Goal: Task Accomplishment & Management: Manage account settings

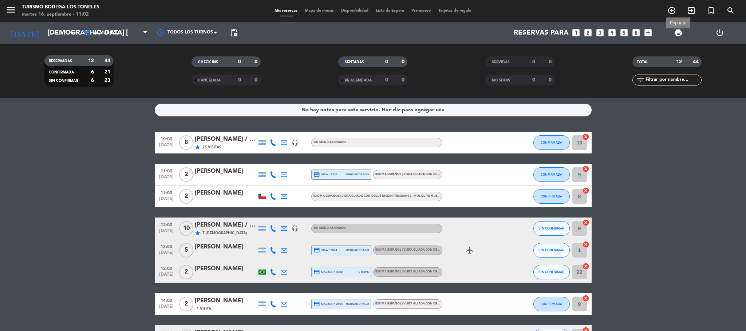
click at [681, 31] on span "print" at bounding box center [678, 32] width 9 height 9
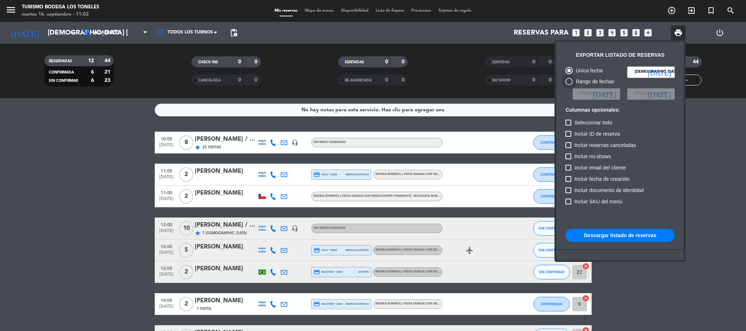
click at [570, 80] on div at bounding box center [568, 81] width 7 height 7
click at [569, 85] on input "Rango de fechas" at bounding box center [568, 85] width 0 height 0
radio input "true"
radio input "false"
click at [607, 94] on span "[PERSON_NAME]" at bounding box center [596, 94] width 33 height 7
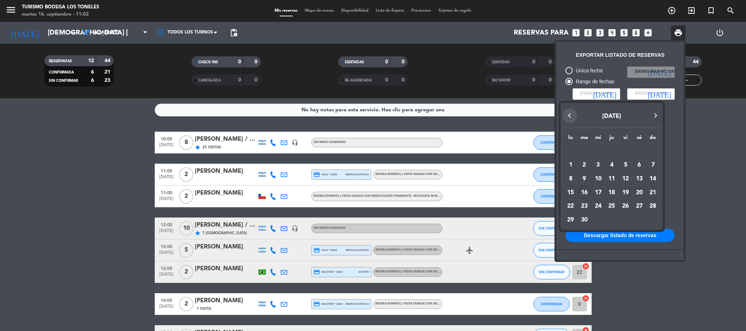
click at [567, 116] on button "Previous month" at bounding box center [569, 115] width 15 height 15
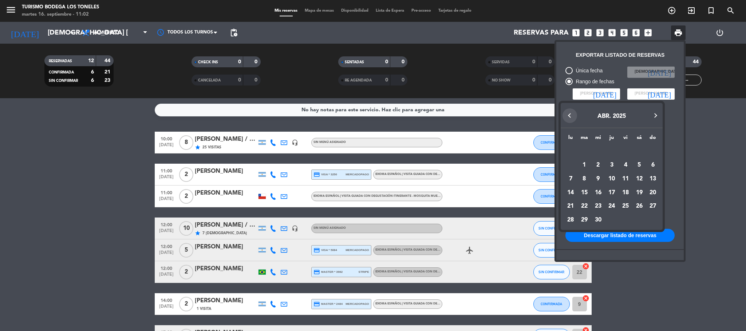
click at [567, 116] on button "Previous month" at bounding box center [569, 115] width 15 height 15
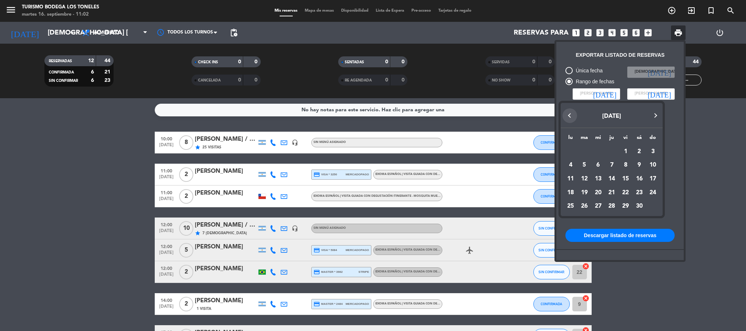
click at [567, 116] on button "Previous month" at bounding box center [569, 115] width 15 height 15
click at [658, 112] on button "Next month" at bounding box center [655, 115] width 15 height 15
click at [650, 151] on div "1" at bounding box center [652, 152] width 12 height 12
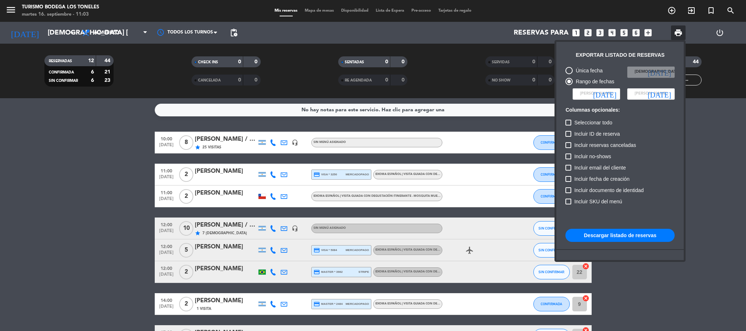
type input "dom. [DATE]"
click at [670, 93] on icon "[DATE]" at bounding box center [658, 93] width 23 height 7
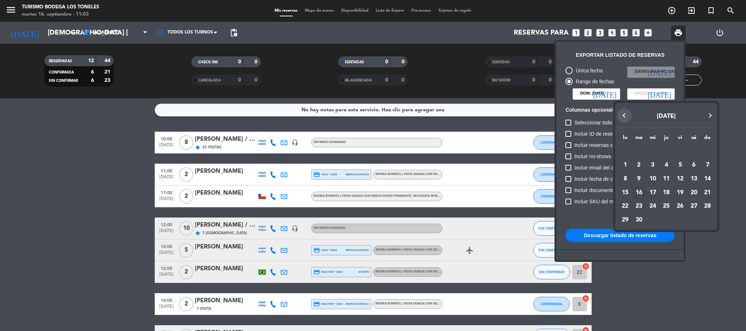
click at [623, 113] on button "Previous month" at bounding box center [624, 115] width 15 height 15
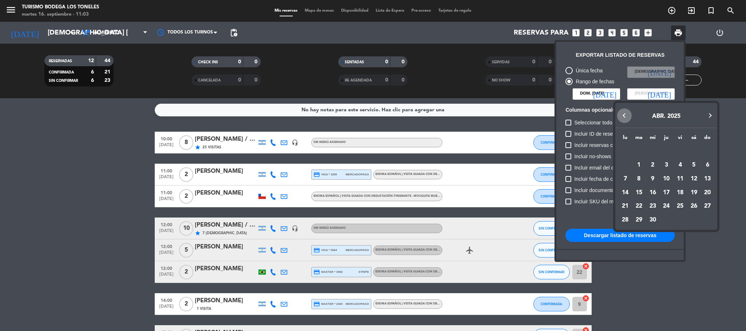
click at [623, 113] on button "Previous month" at bounding box center [624, 115] width 15 height 15
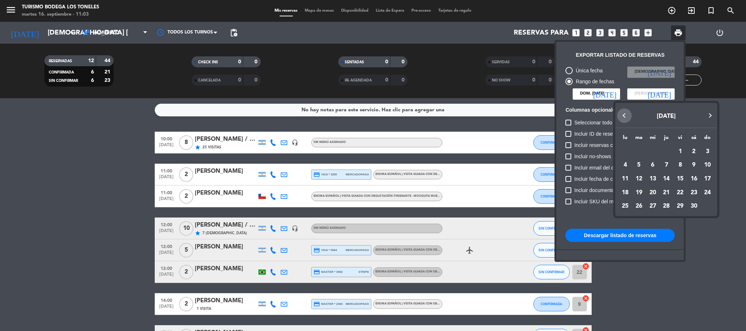
click at [623, 113] on button "Previous month" at bounding box center [624, 115] width 15 height 15
click at [709, 114] on button "Next month" at bounding box center [709, 115] width 15 height 15
click at [628, 220] on div "30" at bounding box center [625, 220] width 12 height 12
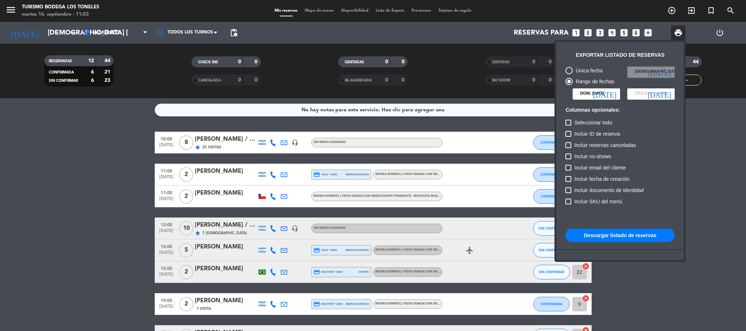
type input "lun. [DATE]"
click at [568, 118] on label "Seleccionar todo" at bounding box center [588, 122] width 47 height 9
click at [568, 126] on input "Seleccionar todo" at bounding box center [568, 126] width 0 height 0
checkbox input "true"
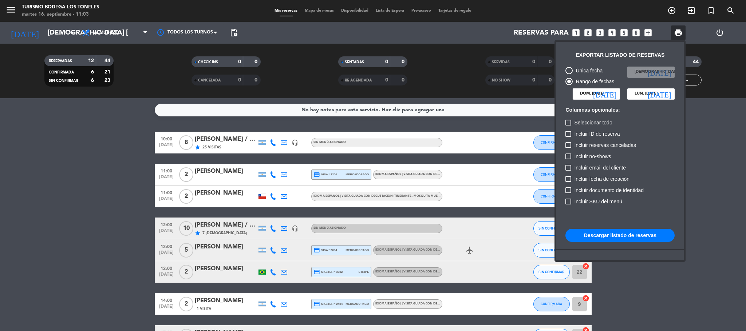
checkbox input "true"
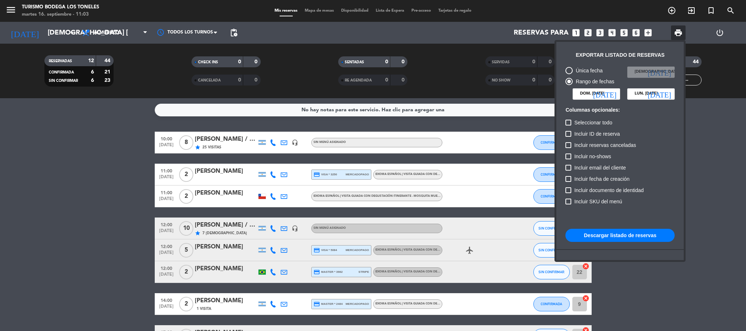
checkbox input "true"
click at [640, 238] on button "Descargar listado de reservas" at bounding box center [619, 235] width 109 height 13
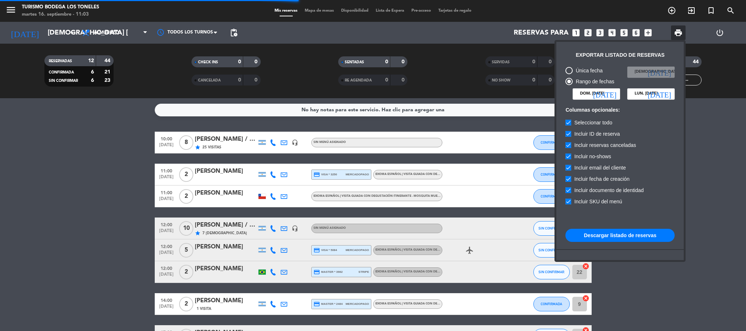
click at [617, 232] on button "Descargar listado de reservas" at bounding box center [619, 235] width 109 height 13
click at [58, 32] on div at bounding box center [373, 165] width 746 height 331
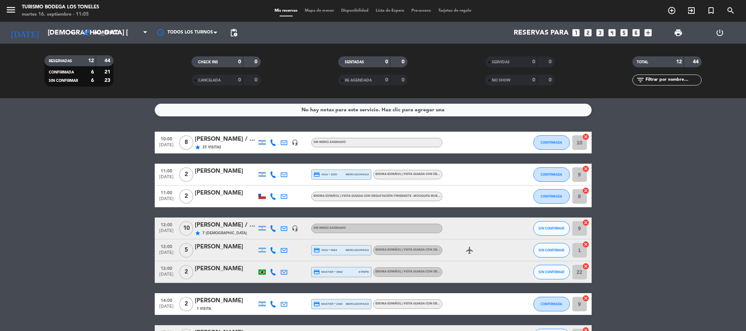
click at [58, 32] on input "[DEMOGRAPHIC_DATA] [DATE]" at bounding box center [88, 32] width 88 height 15
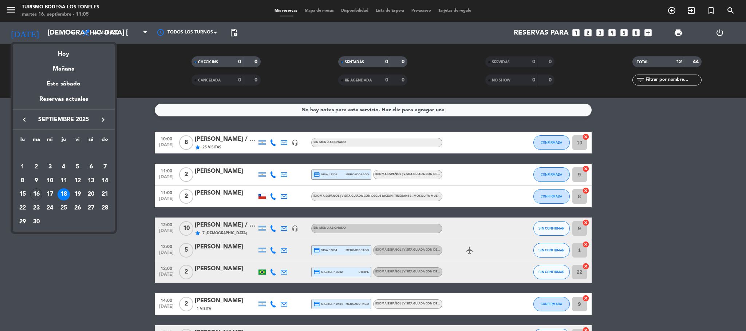
click at [58, 32] on div at bounding box center [373, 165] width 746 height 331
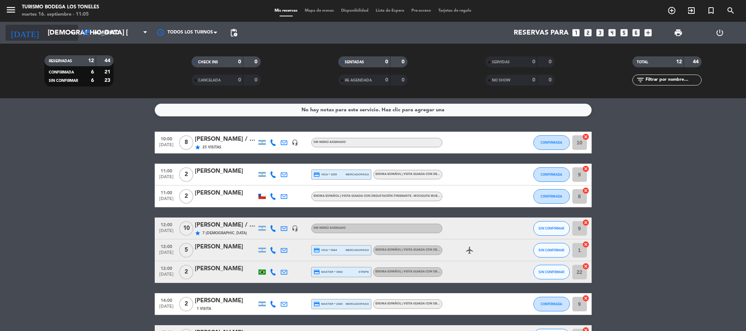
click at [44, 32] on input "[DEMOGRAPHIC_DATA] [DATE]" at bounding box center [88, 32] width 88 height 15
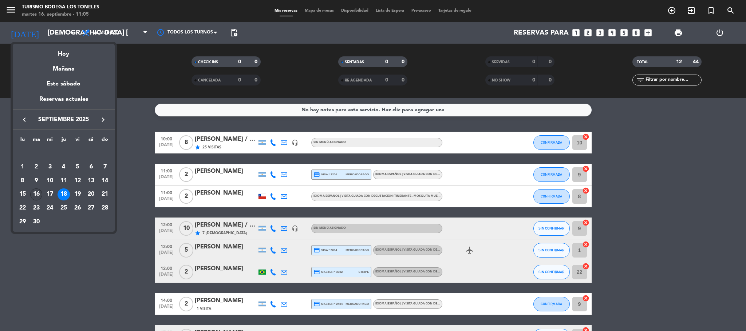
click at [36, 194] on div "16" at bounding box center [36, 195] width 12 height 12
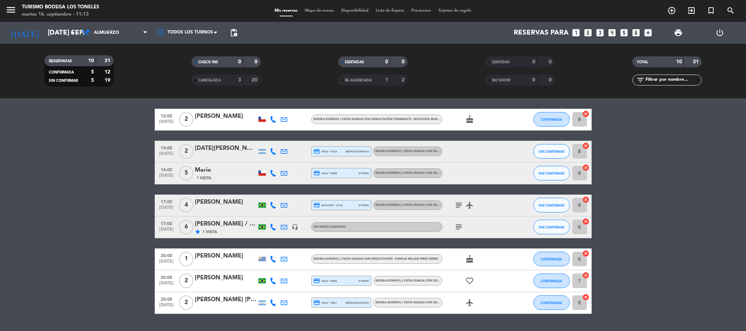
scroll to position [151, 0]
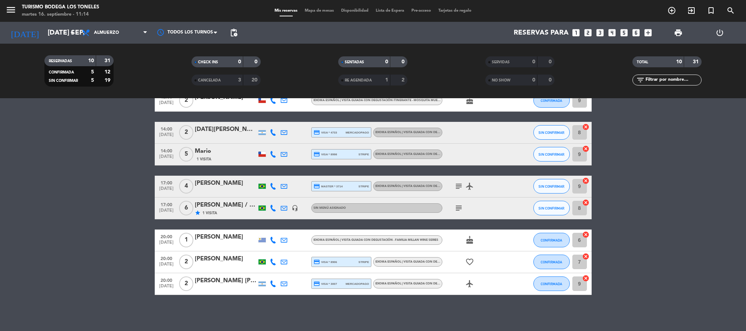
click at [460, 185] on icon "subject" at bounding box center [458, 186] width 9 height 9
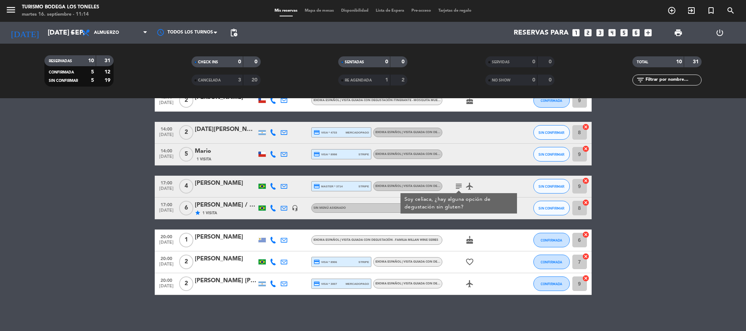
click at [460, 185] on icon "subject" at bounding box center [458, 186] width 9 height 9
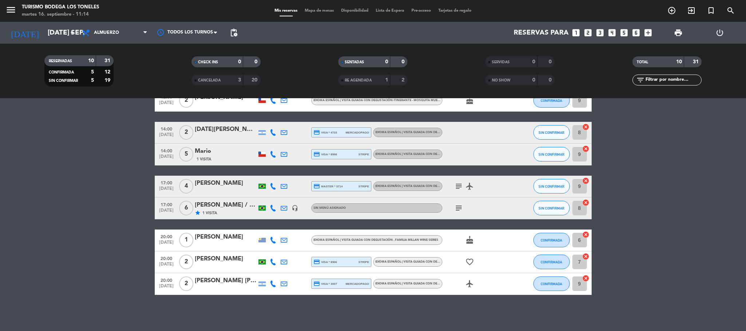
click at [458, 207] on icon "subject" at bounding box center [458, 208] width 9 height 9
click at [233, 211] on div "star 1 Visita" at bounding box center [226, 213] width 62 height 6
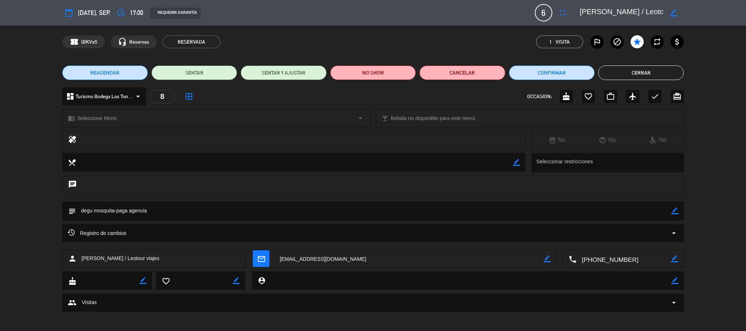
click at [640, 75] on button "Cerrar" at bounding box center [641, 73] width 86 height 15
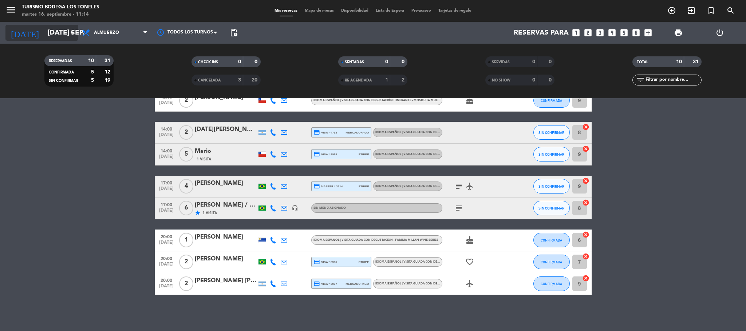
click at [65, 32] on input "[DATE] sep." at bounding box center [88, 32] width 88 height 15
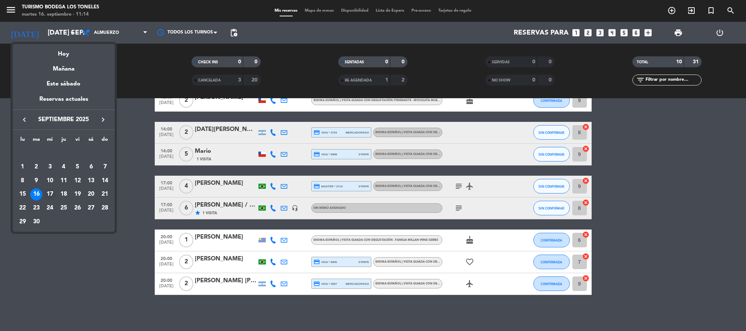
click at [48, 195] on div "17" at bounding box center [50, 195] width 12 height 12
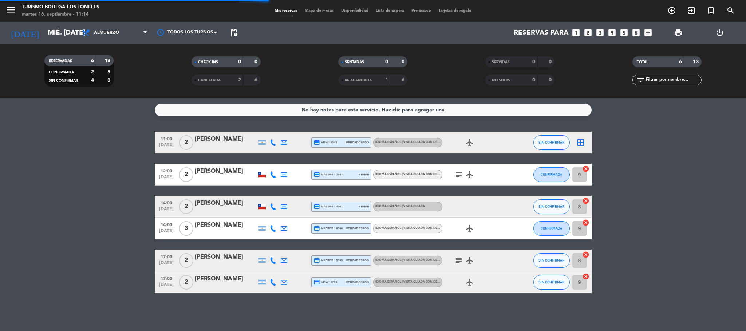
scroll to position [0, 0]
click at [459, 176] on icon "subject" at bounding box center [458, 174] width 9 height 9
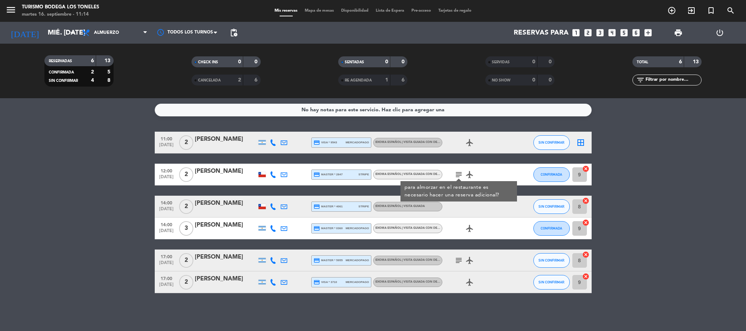
click at [455, 175] on icon "subject" at bounding box center [458, 174] width 9 height 9
click at [459, 259] on icon "subject" at bounding box center [458, 260] width 9 height 9
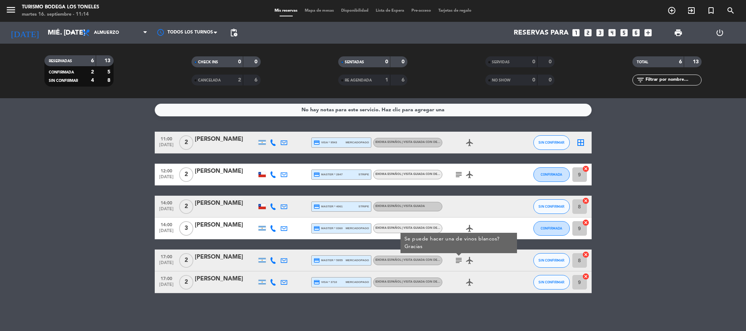
click at [459, 259] on icon "subject" at bounding box center [458, 260] width 9 height 9
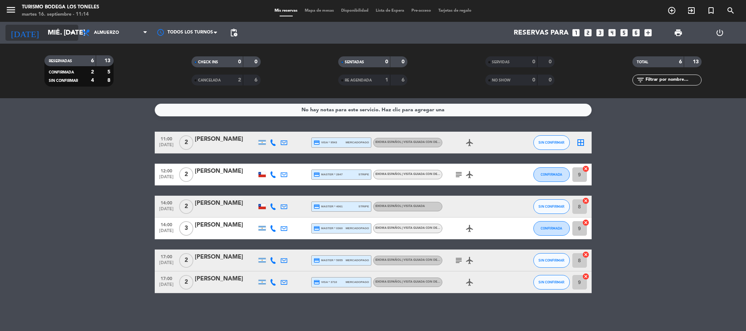
click at [60, 35] on input "mié. [DATE]" at bounding box center [88, 32] width 88 height 15
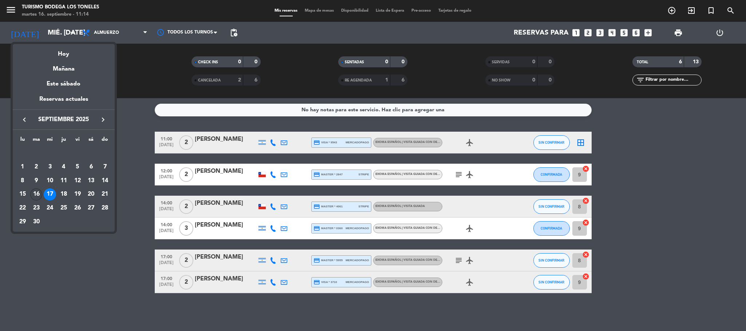
click at [36, 191] on div "16" at bounding box center [36, 195] width 12 height 12
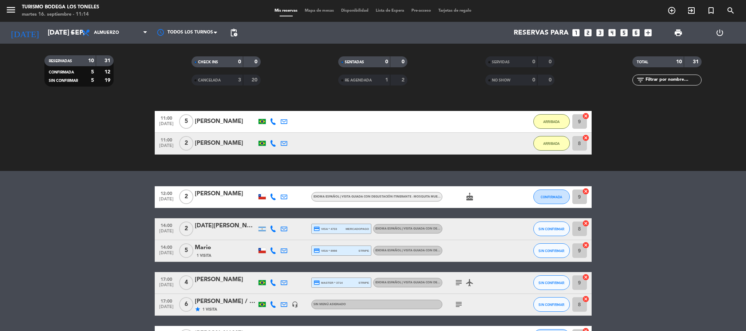
scroll to position [109, 0]
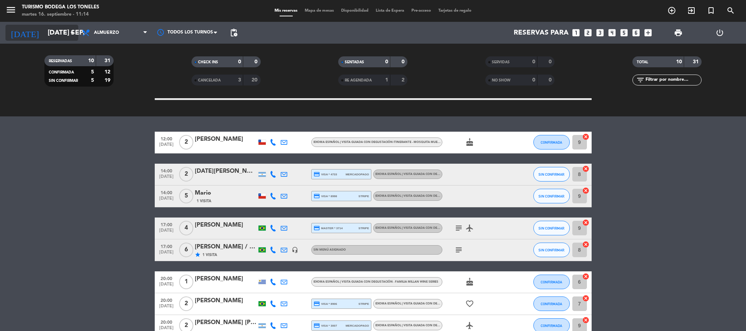
click at [49, 28] on input "[DATE] sep." at bounding box center [88, 32] width 88 height 15
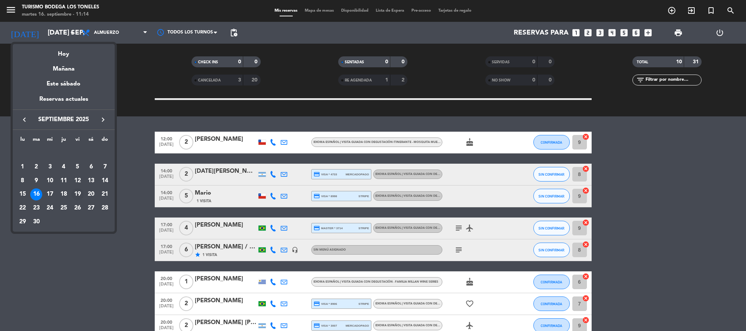
click at [76, 193] on div "19" at bounding box center [77, 195] width 12 height 12
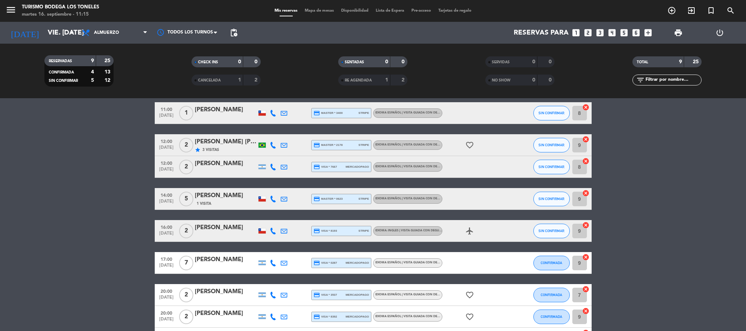
scroll to position [0, 0]
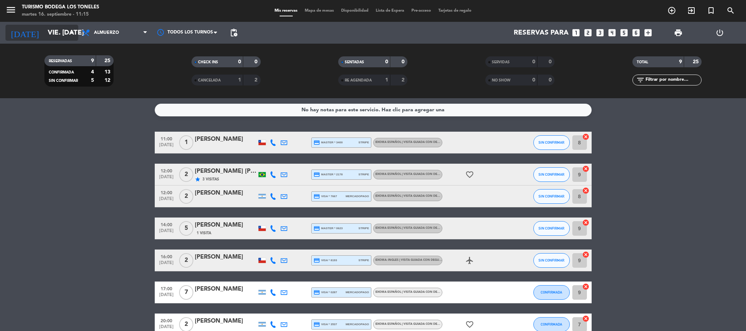
click at [55, 32] on input "vie. [DATE]" at bounding box center [88, 32] width 88 height 15
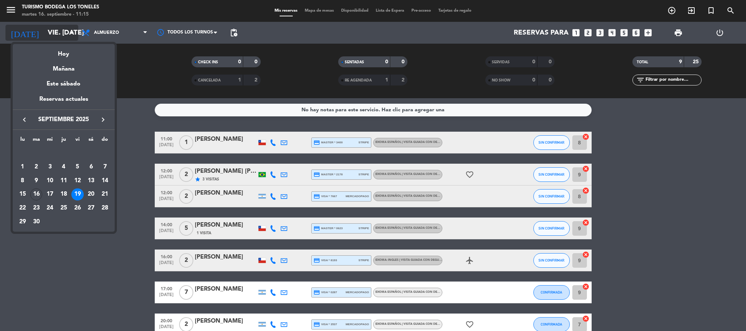
click at [55, 32] on div at bounding box center [373, 165] width 746 height 331
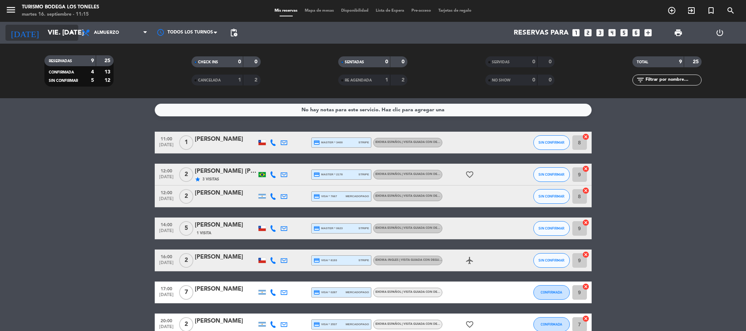
click at [64, 36] on input "vie. [DATE]" at bounding box center [88, 32] width 88 height 15
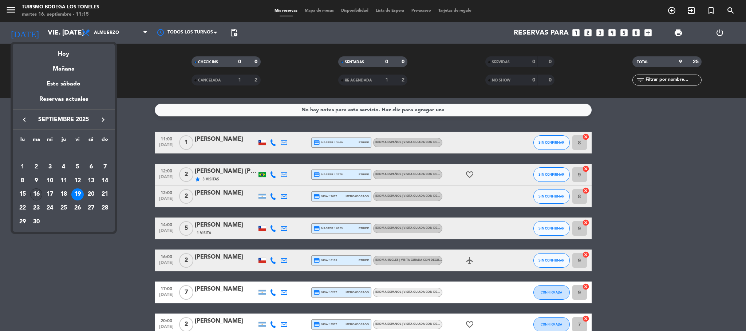
click at [36, 196] on div "16" at bounding box center [36, 195] width 12 height 12
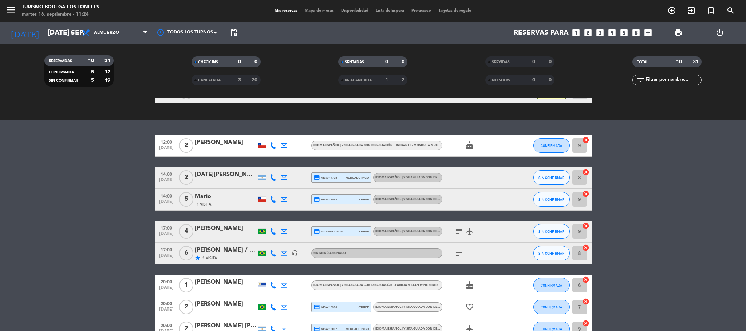
scroll to position [109, 0]
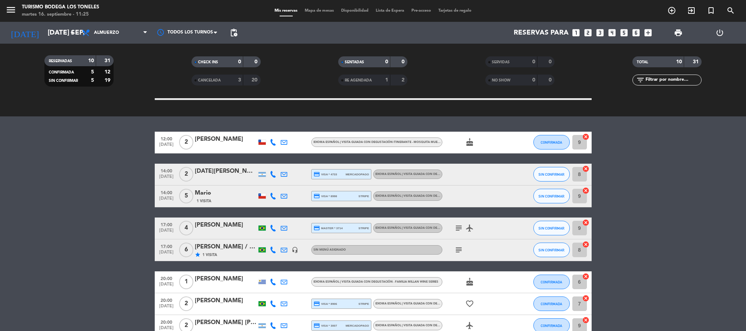
click at [215, 144] on div "[PERSON_NAME]" at bounding box center [226, 139] width 62 height 9
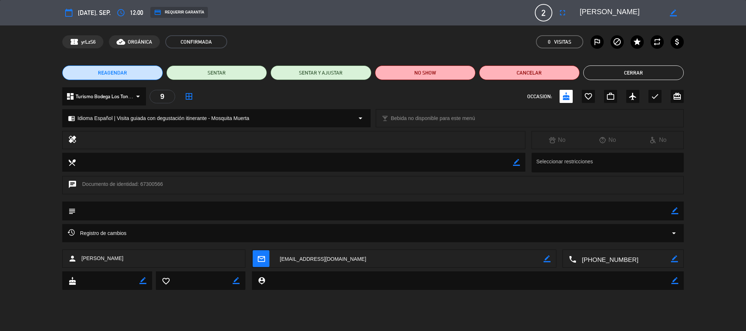
click at [641, 70] on button "Cerrar" at bounding box center [633, 73] width 100 height 15
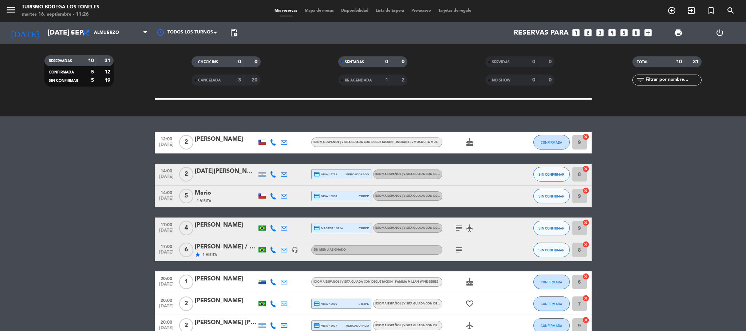
click at [209, 83] on div "CANCELADA" at bounding box center [209, 80] width 33 height 8
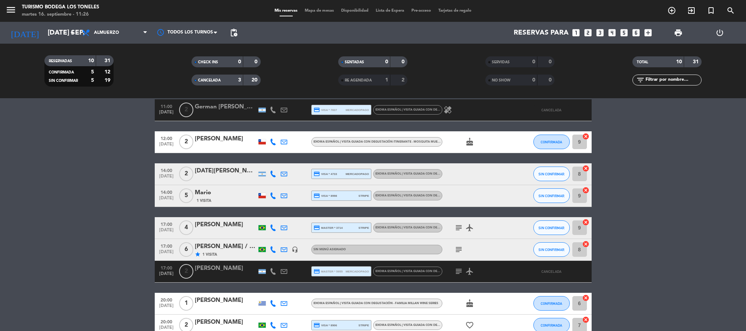
scroll to position [218, 0]
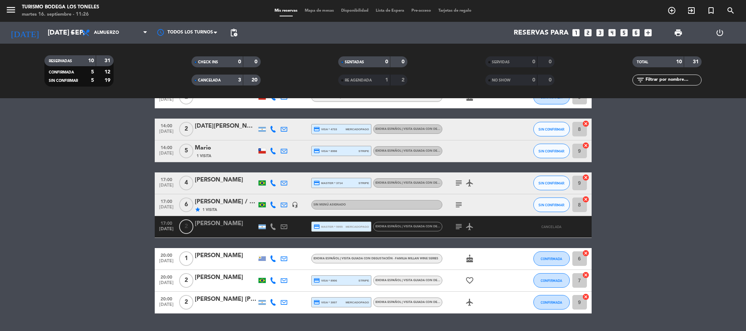
click at [458, 227] on icon "subject" at bounding box center [458, 226] width 9 height 9
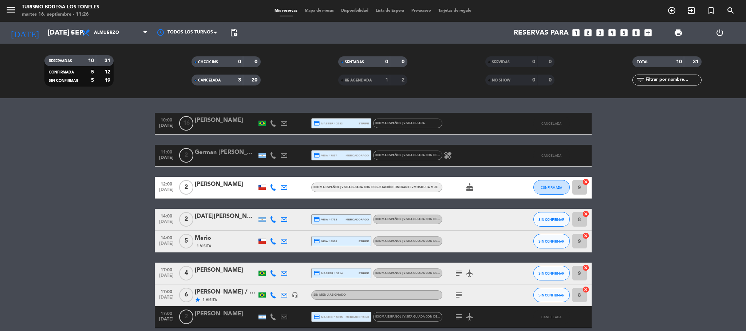
scroll to position [109, 0]
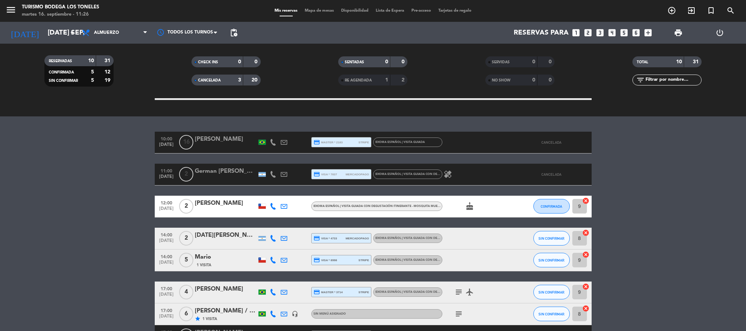
click at [448, 176] on icon "healing" at bounding box center [447, 174] width 9 height 9
click at [219, 84] on div "CANCELADA 3 20" at bounding box center [225, 80] width 69 height 11
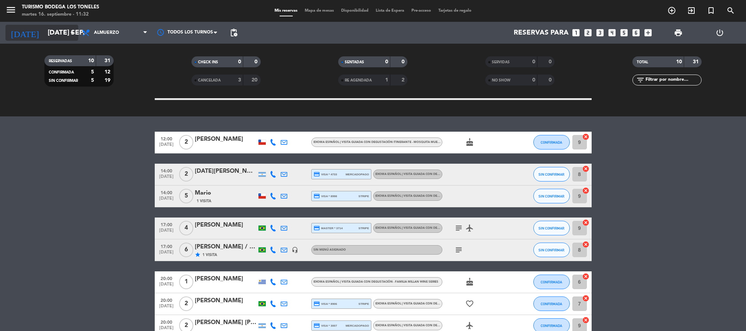
click at [70, 39] on input "[DATE] sep." at bounding box center [88, 32] width 88 height 15
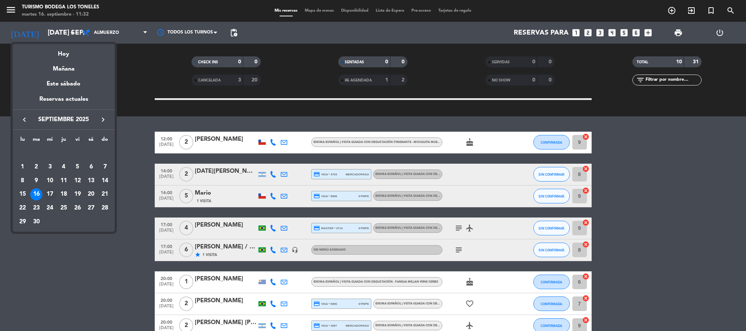
click at [48, 194] on div "17" at bounding box center [50, 195] width 12 height 12
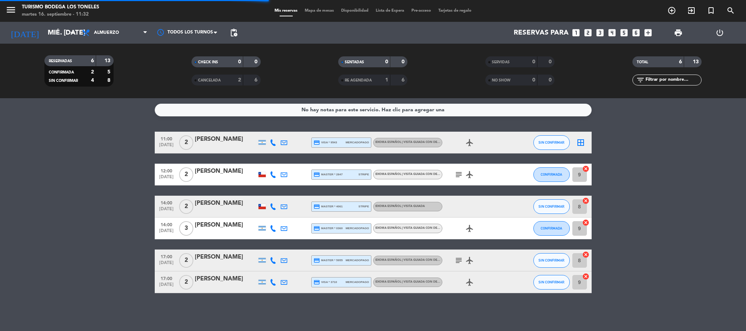
scroll to position [0, 0]
click at [456, 174] on icon "subject" at bounding box center [458, 174] width 9 height 9
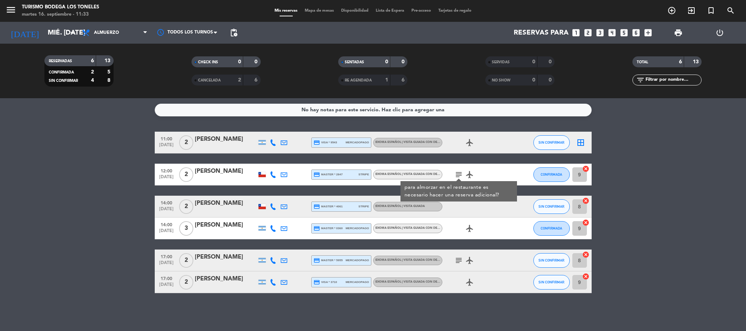
click at [456, 174] on icon "subject" at bounding box center [458, 174] width 9 height 9
click at [457, 263] on icon "subject" at bounding box center [458, 260] width 9 height 9
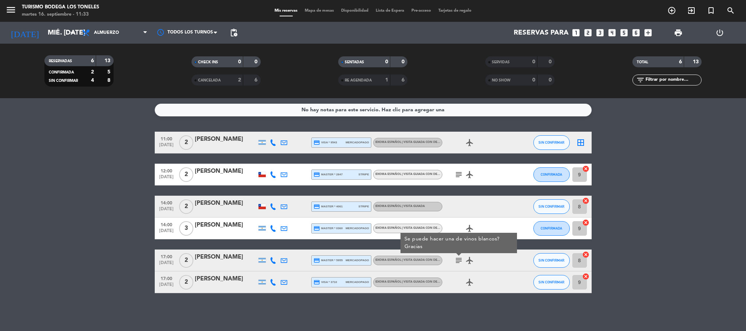
click at [457, 263] on icon "subject" at bounding box center [458, 260] width 9 height 9
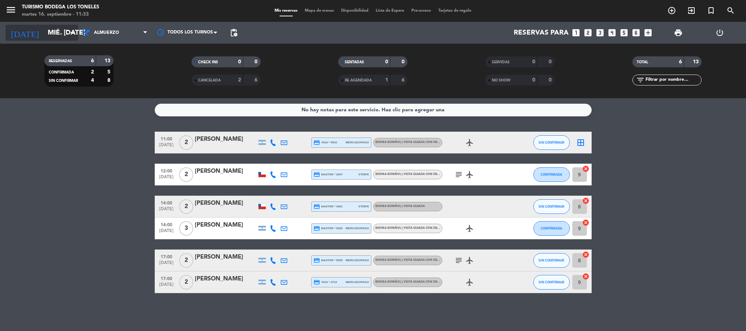
click at [62, 38] on input "mié. [DATE]" at bounding box center [88, 32] width 88 height 15
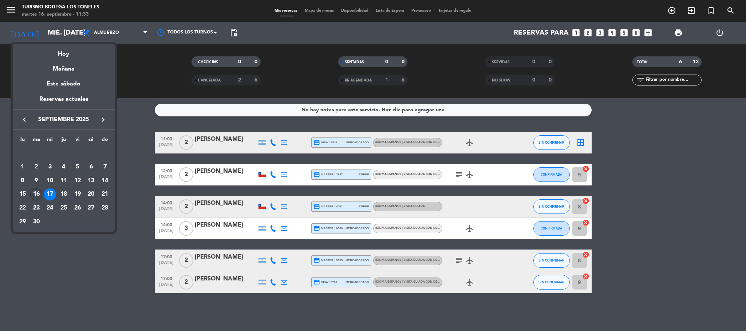
click at [35, 198] on div "16" at bounding box center [36, 195] width 12 height 12
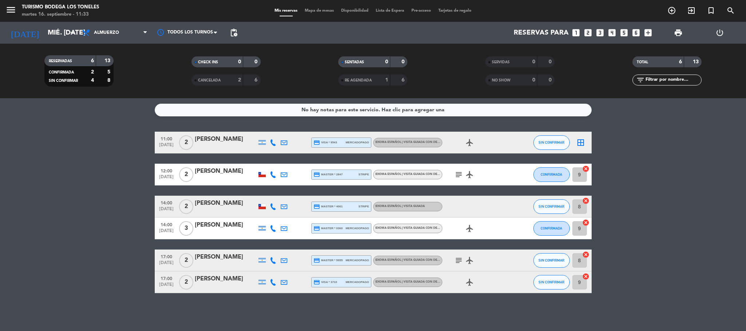
type input "[DATE] sep."
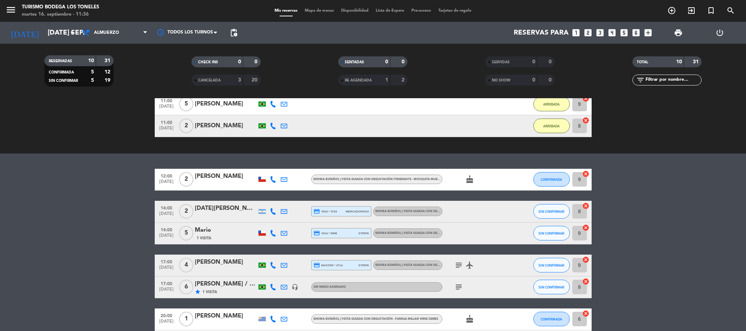
scroll to position [55, 0]
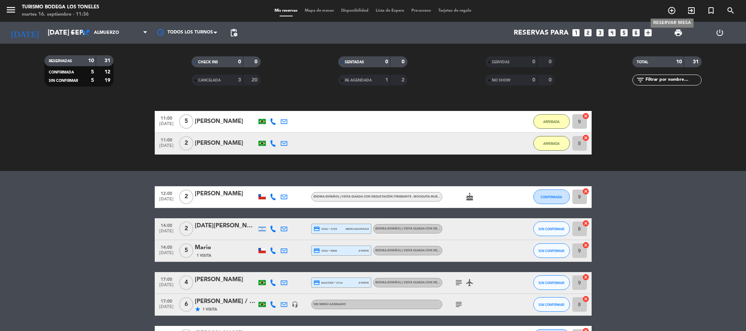
click at [670, 11] on icon "add_circle_outline" at bounding box center [671, 10] width 9 height 9
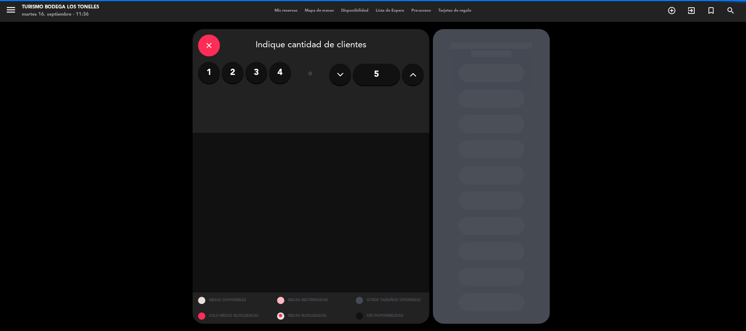
click at [235, 68] on label "2" at bounding box center [233, 73] width 22 height 22
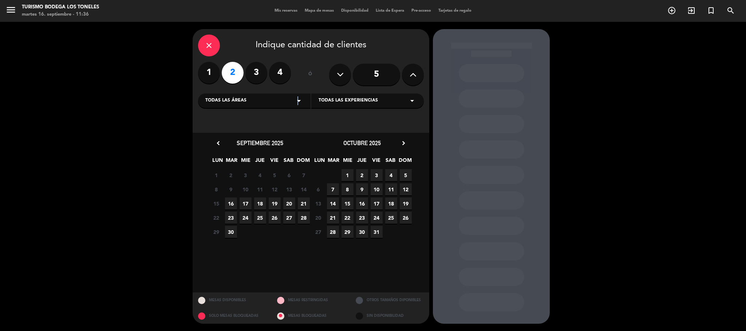
click at [297, 101] on icon "arrow_drop_down" at bounding box center [298, 100] width 9 height 9
click at [248, 140] on div "Turismo Bodega Los Toneles" at bounding box center [254, 140] width 98 height 7
click at [361, 104] on span "Todas las experiencias" at bounding box center [347, 100] width 59 height 7
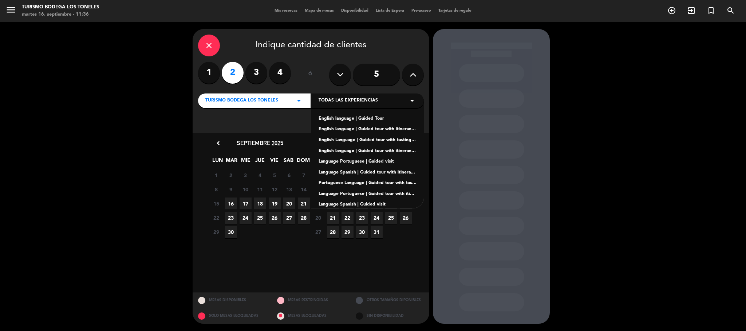
click at [359, 200] on div "English language | Guided Tour English language | Guided tour with itinerant ta…" at bounding box center [367, 153] width 112 height 109
click at [361, 205] on div "Language Spanish | Guided visit" at bounding box center [367, 204] width 98 height 7
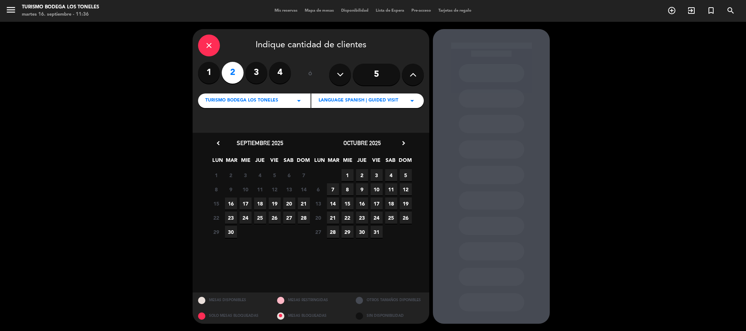
click at [574, 195] on div "close Indique cantidad de clientes 1 2 3 4 ó 5 Turismo Bodega Los Toneles arrow…" at bounding box center [373, 176] width 746 height 309
click at [230, 201] on span "16" at bounding box center [231, 204] width 12 height 12
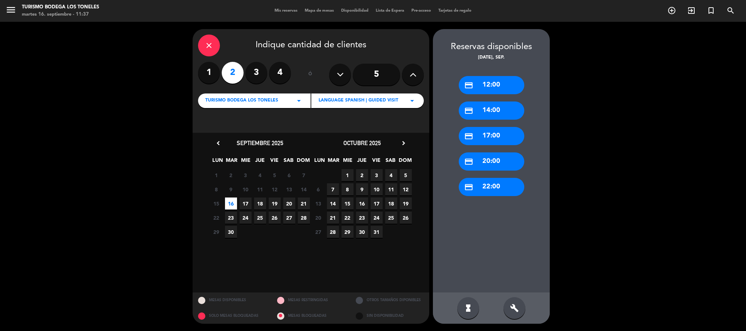
drag, startPoint x: 494, startPoint y: 87, endPoint x: 481, endPoint y: 87, distance: 13.1
click at [481, 87] on div "credit_card 12:00" at bounding box center [492, 85] width 66 height 18
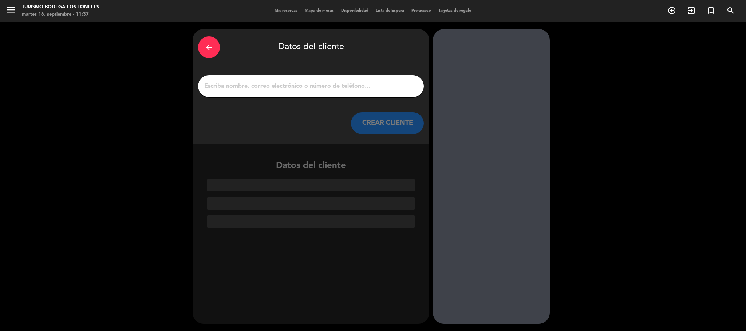
click at [277, 90] on input "1" at bounding box center [310, 86] width 215 height 10
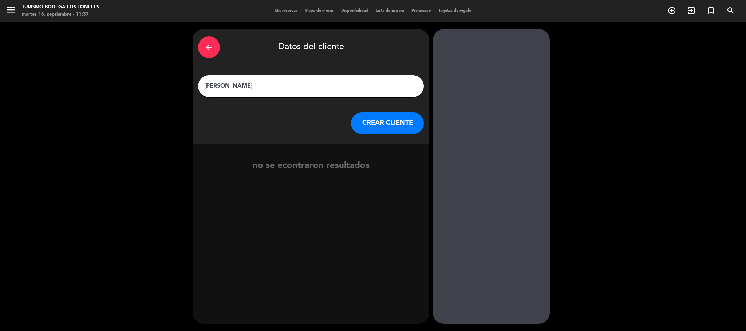
type input "[PERSON_NAME]"
click at [392, 122] on button "CREAR CLIENTE" at bounding box center [387, 123] width 73 height 22
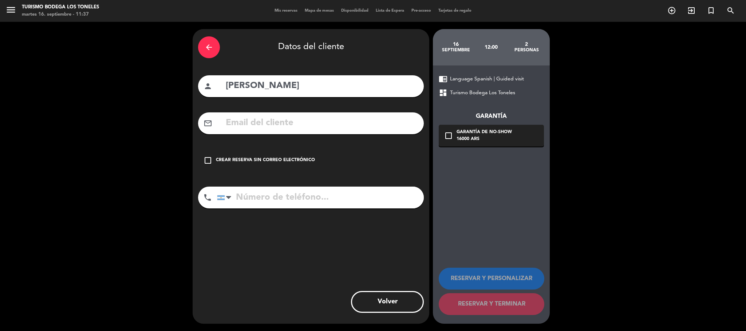
click at [209, 160] on icon "check_box_outline_blank" at bounding box center [207, 160] width 9 height 9
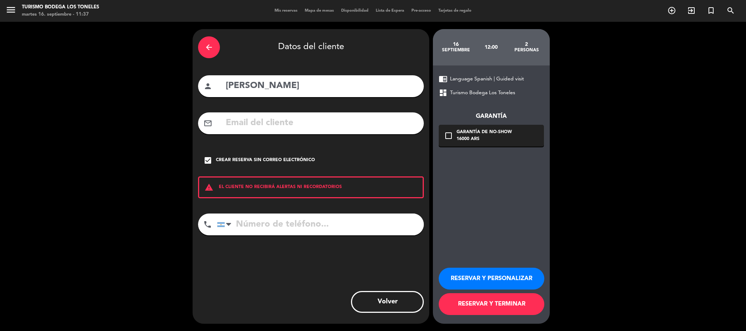
click at [282, 224] on input "tel" at bounding box center [320, 225] width 207 height 22
type input "2615555555"
click at [517, 302] on button "RESERVAR Y TERMINAR" at bounding box center [492, 304] width 106 height 22
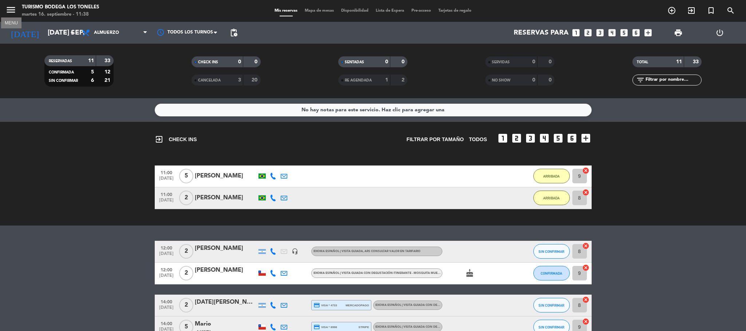
click at [12, 10] on icon "menu" at bounding box center [10, 9] width 11 height 11
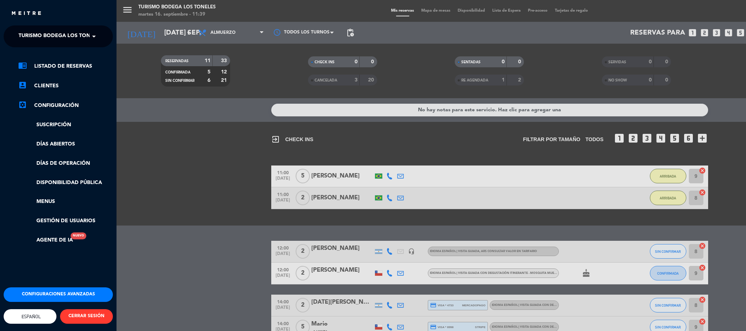
click at [376, 272] on div "menu Turismo Bodega Los Toneles martes 16. septiembre - 11:39 Mis reservas Mapa…" at bounding box center [489, 165] width 746 height 331
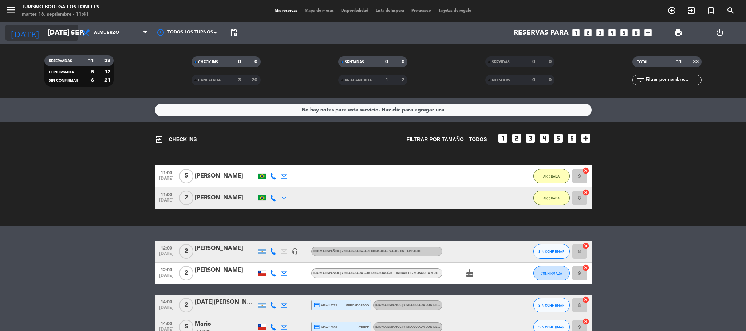
click at [63, 29] on input "[DATE] sep." at bounding box center [88, 32] width 88 height 15
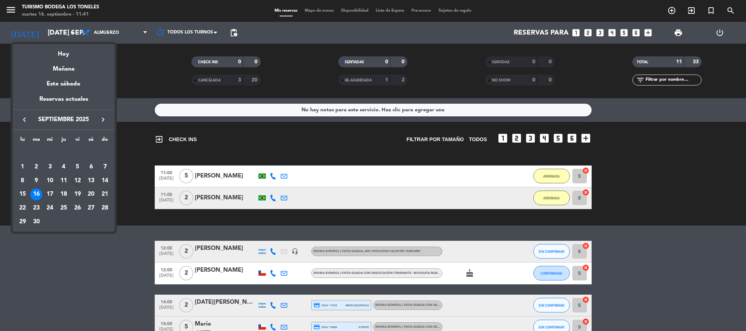
click at [75, 185] on div "12" at bounding box center [77, 181] width 12 height 12
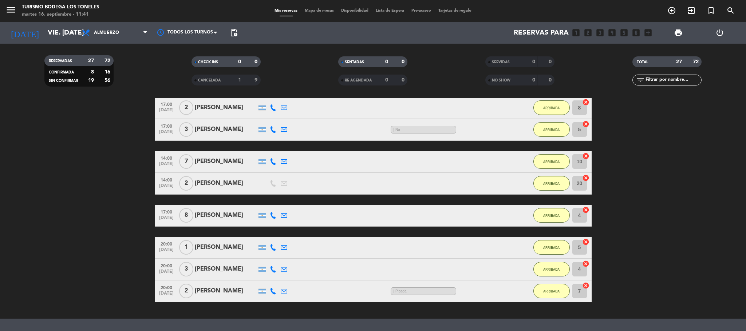
scroll to position [686, 0]
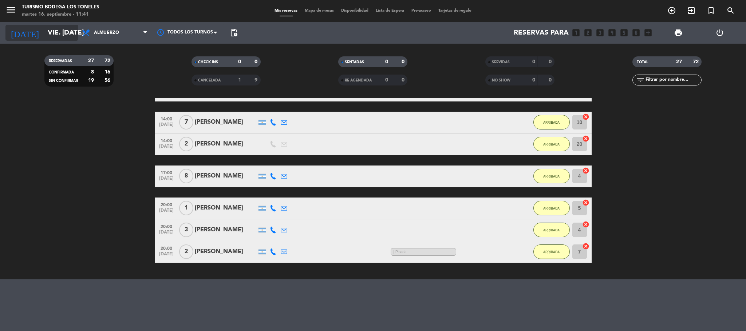
click at [44, 30] on input "vie. [DATE]" at bounding box center [88, 32] width 88 height 15
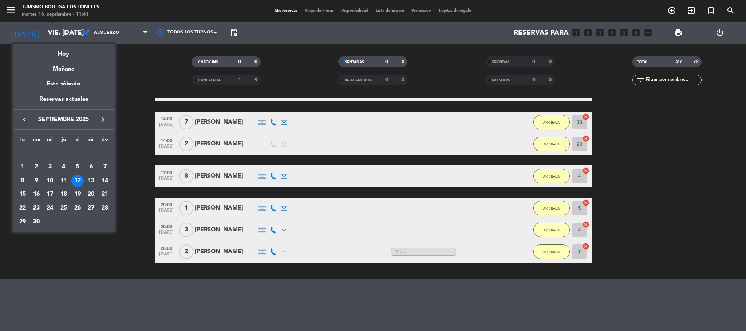
click at [63, 182] on div "11" at bounding box center [63, 181] width 12 height 12
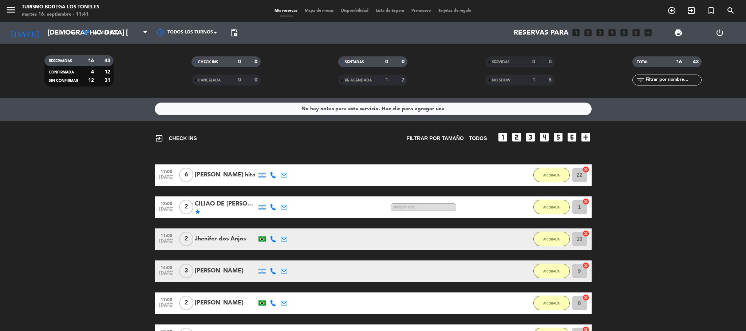
scroll to position [0, 0]
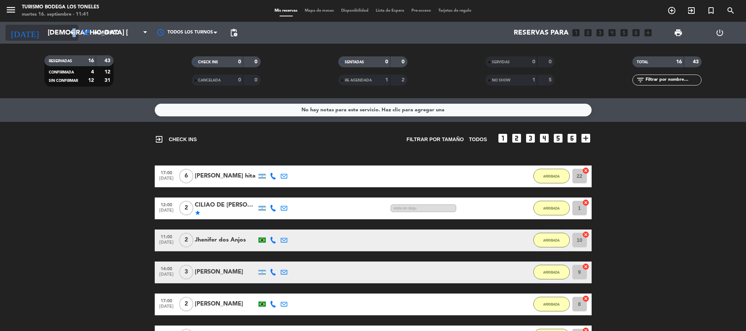
click at [73, 33] on icon "arrow_drop_down" at bounding box center [72, 32] width 9 height 9
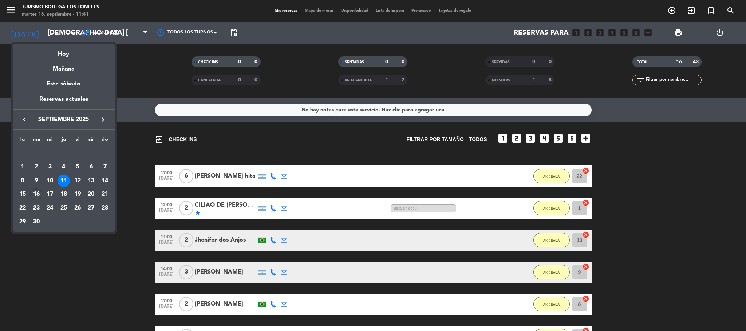
drag, startPoint x: 53, startPoint y: 179, endPoint x: 47, endPoint y: 179, distance: 5.8
click at [52, 179] on div "10" at bounding box center [50, 181] width 12 height 12
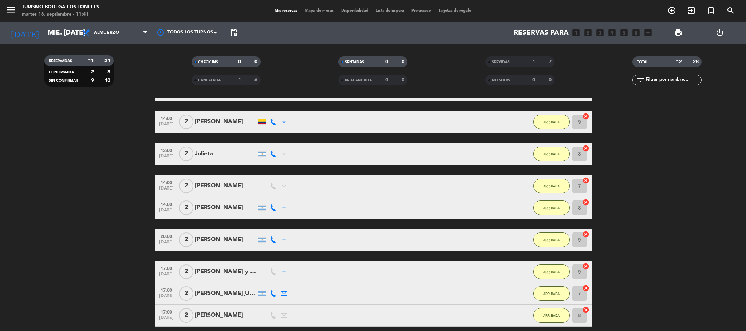
scroll to position [95, 0]
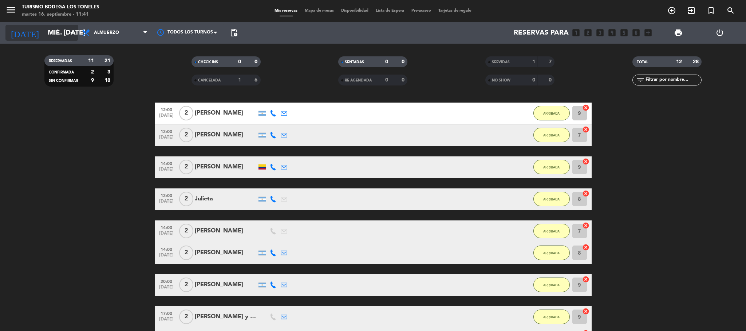
click at [47, 38] on input "mié. [DATE]" at bounding box center [88, 32] width 88 height 15
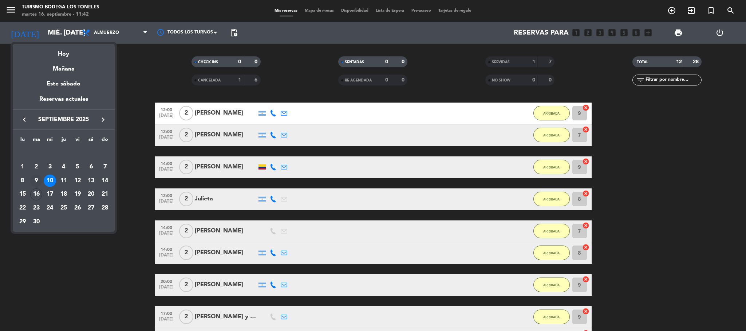
click at [37, 183] on div "9" at bounding box center [36, 181] width 12 height 12
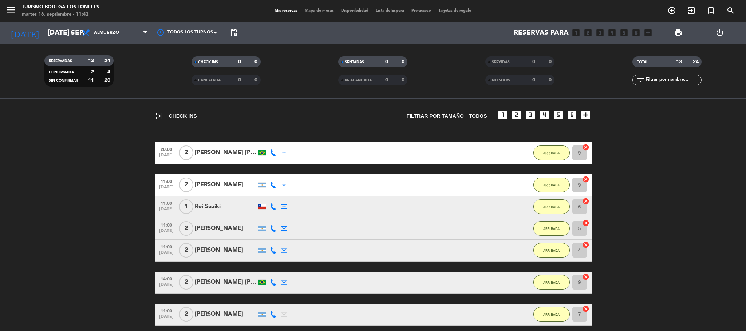
scroll to position [0, 0]
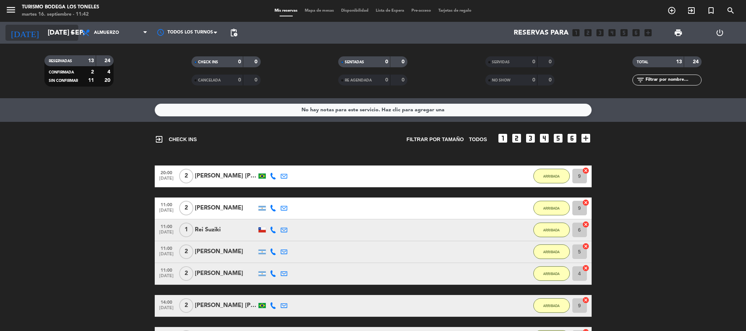
click at [44, 35] on input "[DATE] sep." at bounding box center [88, 32] width 88 height 15
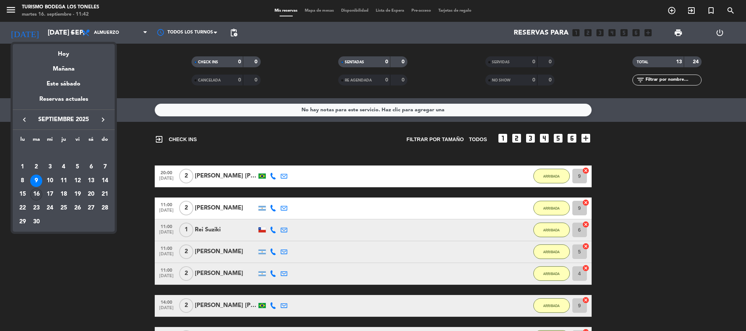
click at [35, 195] on div "16" at bounding box center [36, 195] width 12 height 12
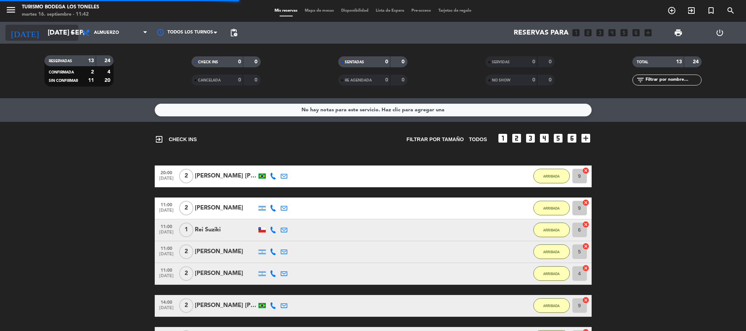
click at [53, 33] on input "[DATE] sep." at bounding box center [88, 32] width 88 height 15
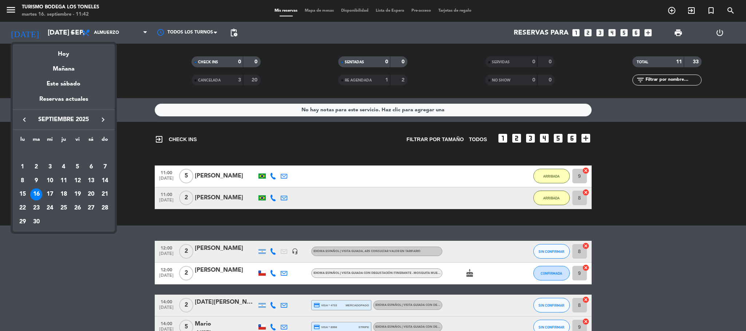
click at [53, 192] on div "17" at bounding box center [50, 195] width 12 height 12
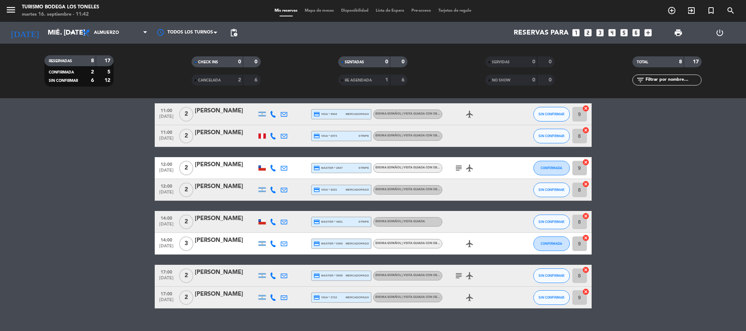
scroll to position [42, 0]
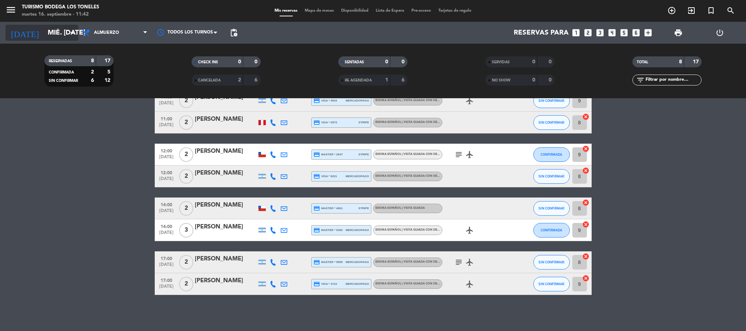
click at [44, 29] on input "mié. [DATE]" at bounding box center [88, 32] width 88 height 15
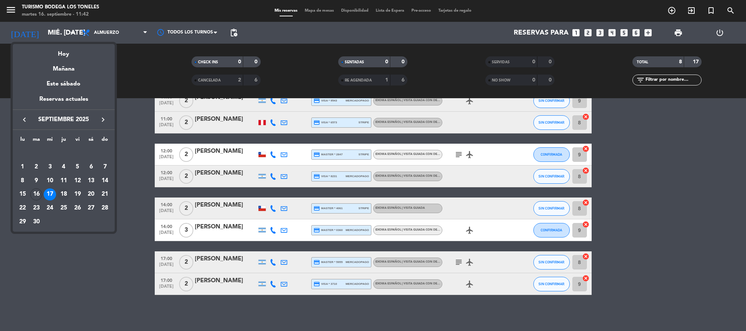
click at [64, 194] on div "18" at bounding box center [63, 195] width 12 height 12
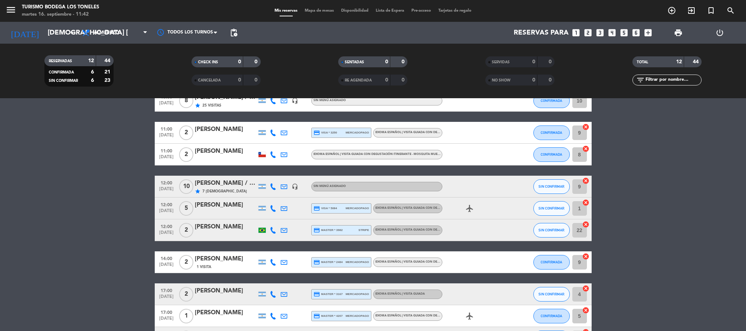
scroll to position [96, 0]
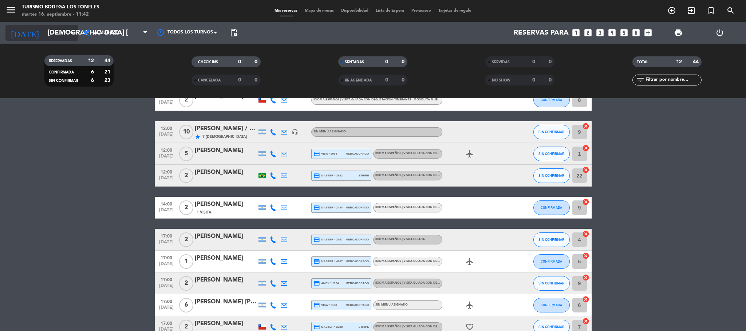
click at [44, 36] on input "[DEMOGRAPHIC_DATA] [DATE]" at bounding box center [88, 32] width 88 height 15
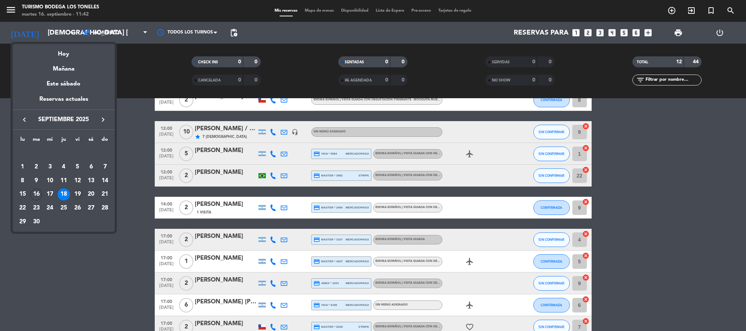
click at [79, 195] on div "19" at bounding box center [77, 195] width 12 height 12
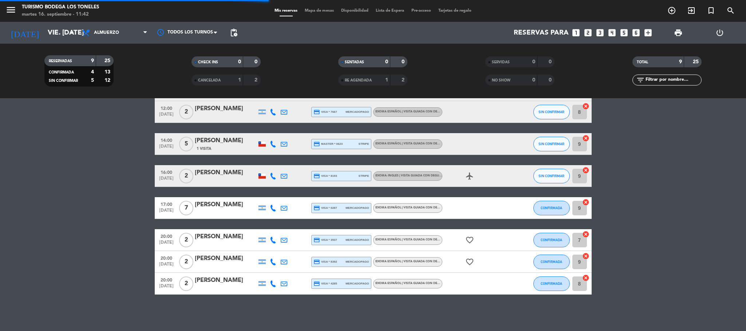
scroll to position [84, 0]
click at [207, 174] on div "[PERSON_NAME]" at bounding box center [226, 172] width 62 height 9
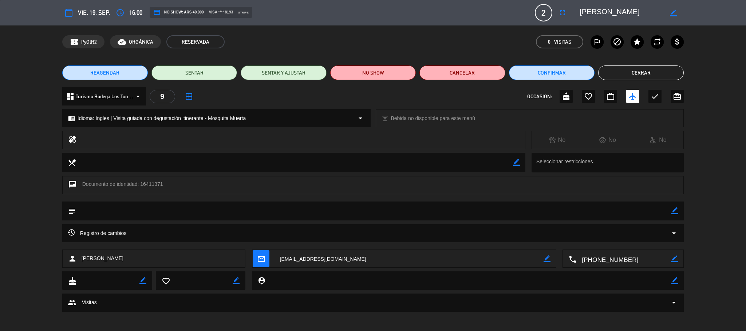
click at [671, 70] on button "Cerrar" at bounding box center [641, 73] width 86 height 15
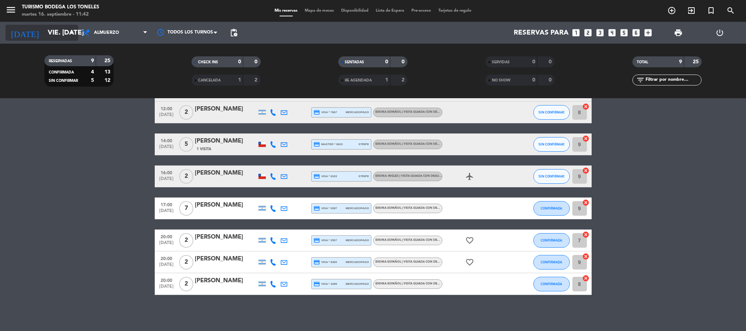
click at [44, 25] on input "vie. [DATE]" at bounding box center [88, 32] width 88 height 15
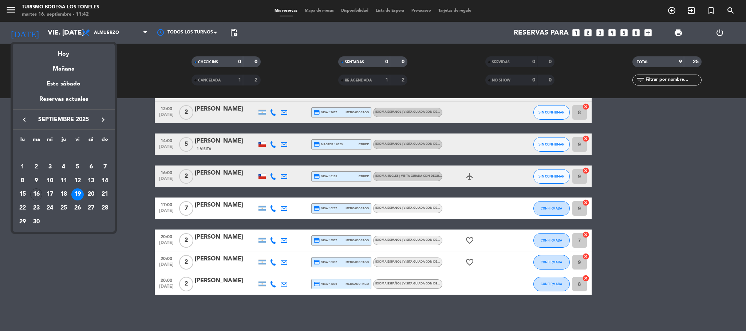
click at [93, 196] on div "20" at bounding box center [91, 195] width 12 height 12
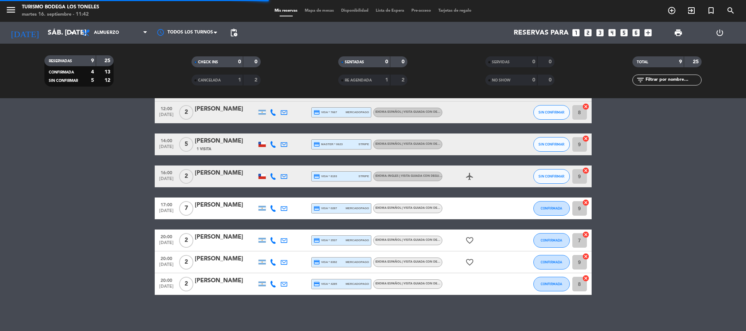
scroll to position [10, 0]
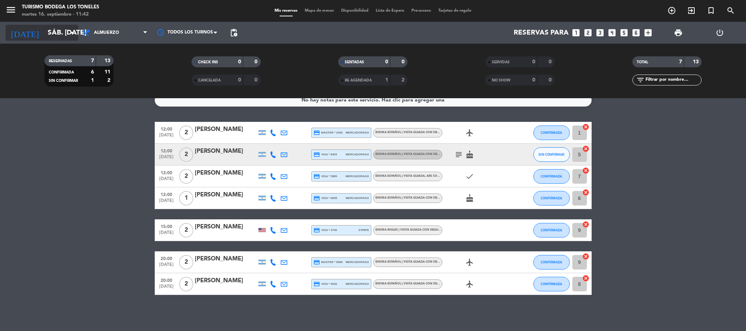
click at [44, 27] on input "sáb. [DATE]" at bounding box center [88, 32] width 88 height 15
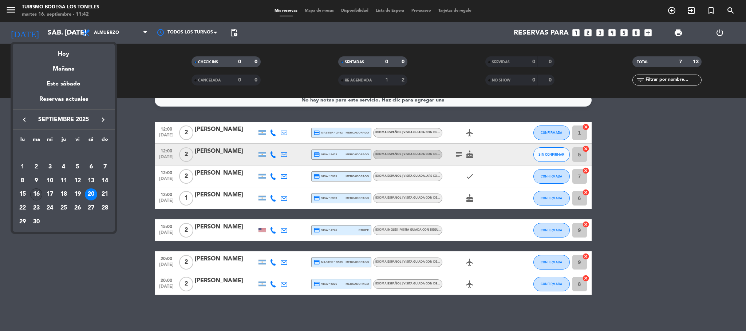
click at [38, 195] on div "16" at bounding box center [36, 195] width 12 height 12
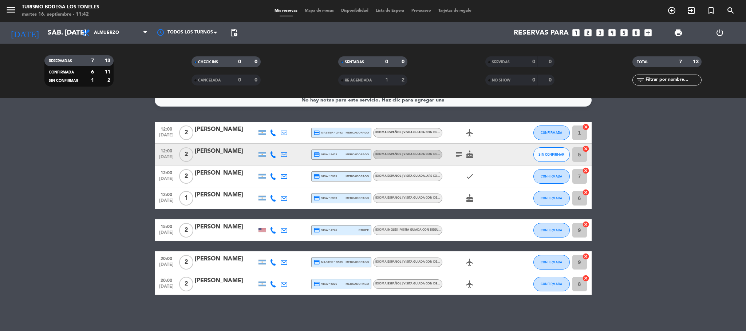
type input "[DATE] sep."
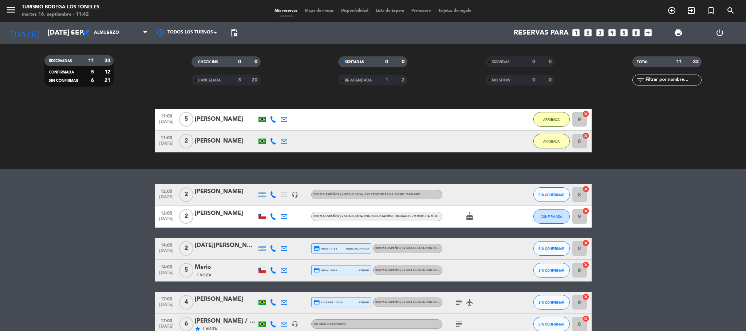
scroll to position [109, 0]
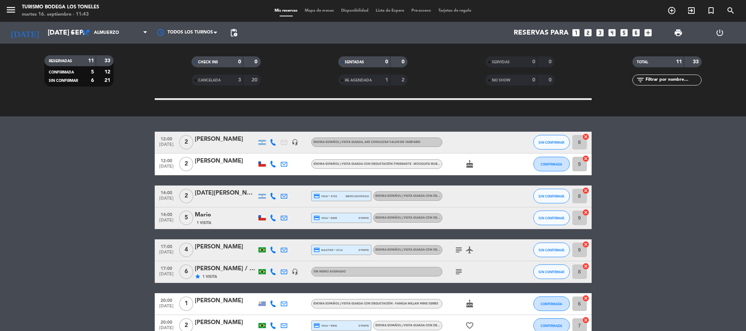
click at [208, 273] on div "[PERSON_NAME] / Leotour viajes" at bounding box center [226, 268] width 62 height 9
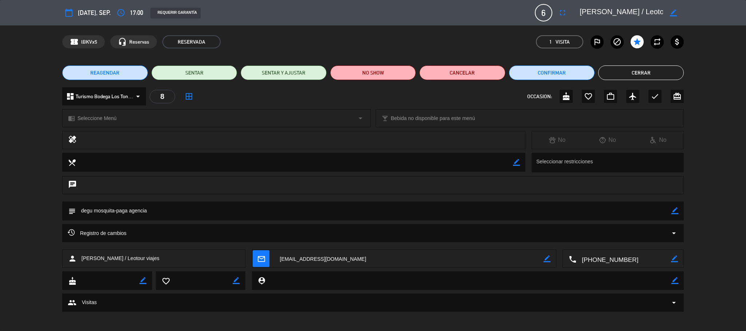
click at [652, 68] on button "Cerrar" at bounding box center [641, 73] width 86 height 15
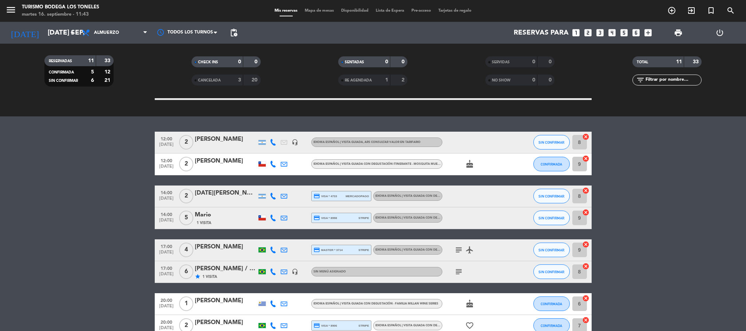
scroll to position [0, 0]
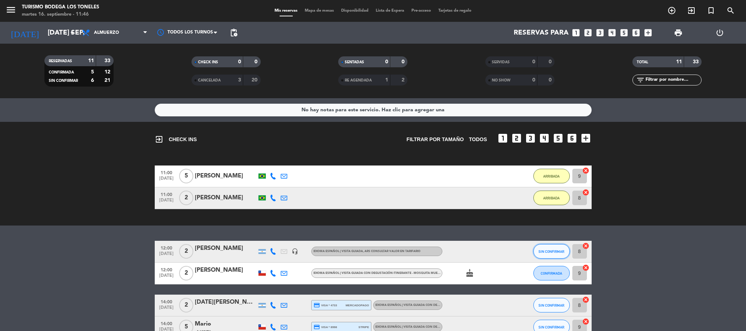
click at [545, 254] on button "SIN CONFIRMAR" at bounding box center [551, 251] width 36 height 15
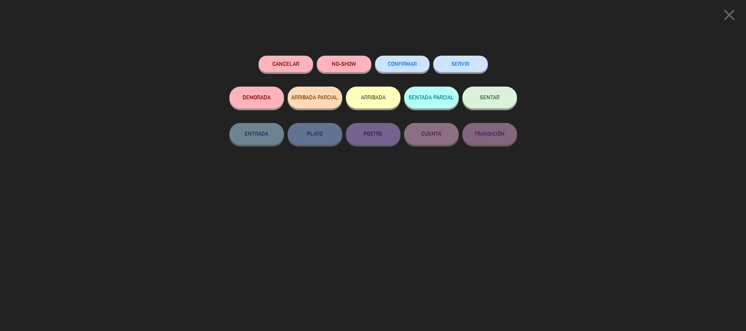
click at [377, 100] on button "ARRIBADA" at bounding box center [373, 98] width 55 height 22
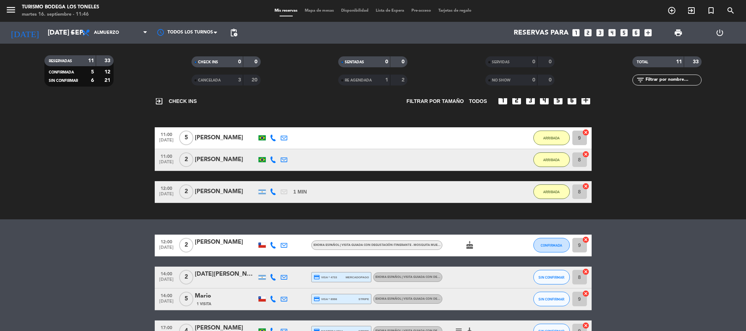
scroll to position [55, 0]
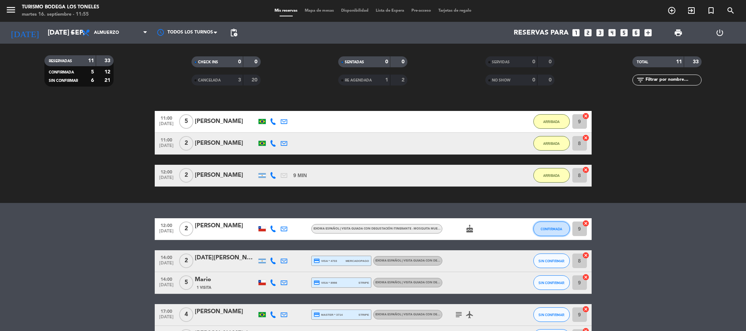
click at [556, 226] on button "CONFIRMADA" at bounding box center [551, 229] width 36 height 15
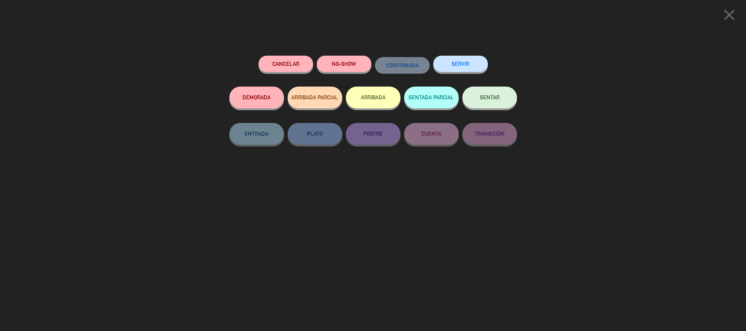
click at [379, 98] on button "ARRIBADA" at bounding box center [373, 98] width 55 height 22
